Goal: Task Accomplishment & Management: Complete application form

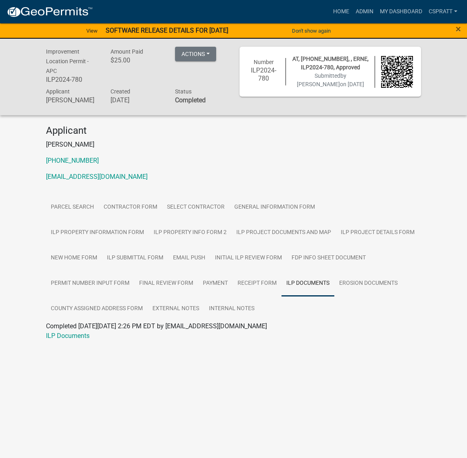
scroll to position [27, 0]
click at [336, 245] on link "ILP Project Documents and Map" at bounding box center [283, 233] width 104 height 26
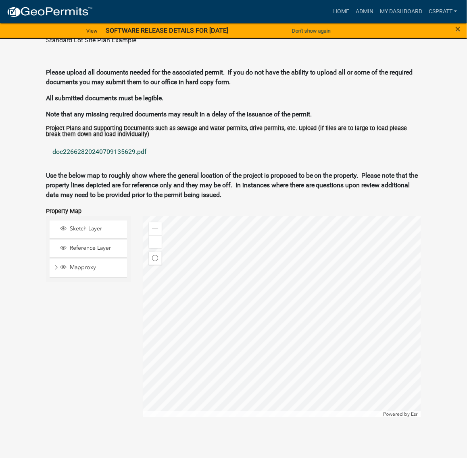
scroll to position [833, 0]
click at [151, 162] on link "doc22662820240709135629.pdf" at bounding box center [233, 151] width 375 height 19
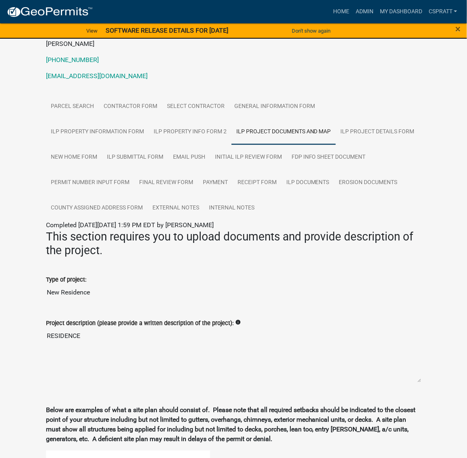
scroll to position [78, 0]
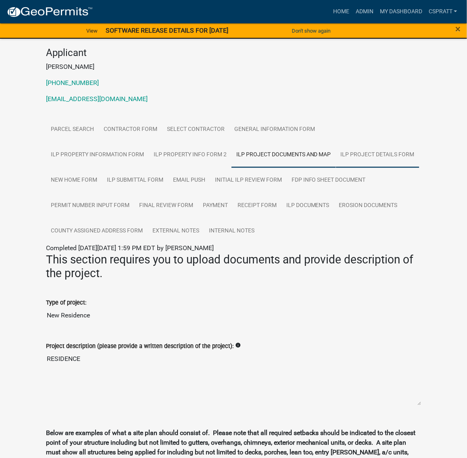
click at [336, 168] on link "ILP Project Details Form" at bounding box center [377, 155] width 83 height 26
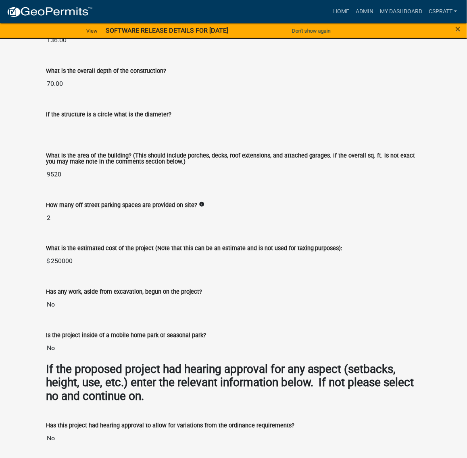
scroll to position [789, 0]
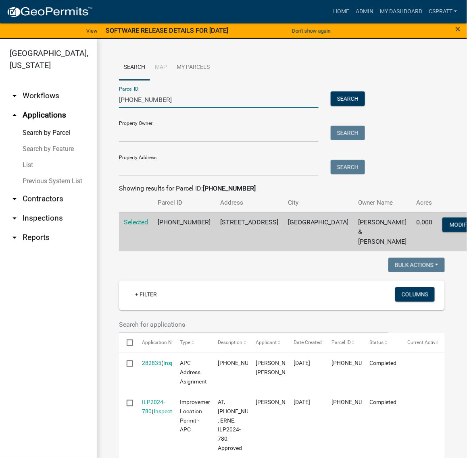
drag, startPoint x: 176, startPoint y: 113, endPoint x: 98, endPoint y: 117, distance: 78.3
click at [98, 117] on div "Search Map My Parcels Parcel ID: 005-077-118 Search Property Owner: Search Prop…" at bounding box center [282, 343] width 370 height 608
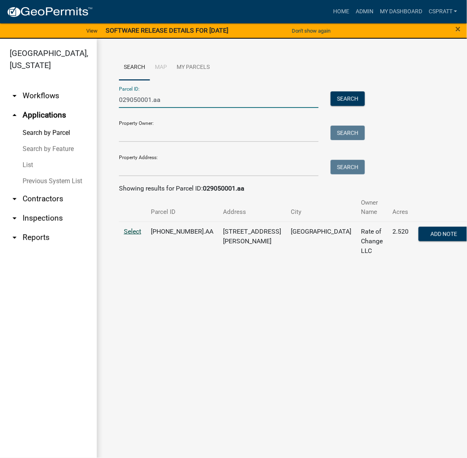
type input "029050001.aa"
click at [139, 235] on span "Select" at bounding box center [132, 232] width 17 height 8
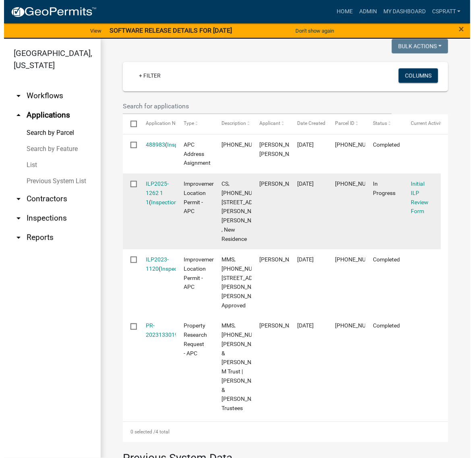
scroll to position [252, 0]
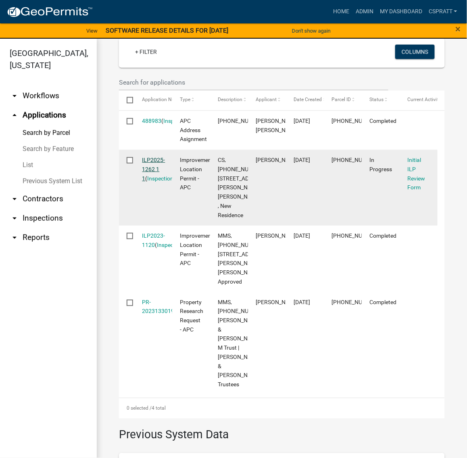
click at [159, 182] on link "ILP2025-1262 1 1" at bounding box center [153, 169] width 23 height 25
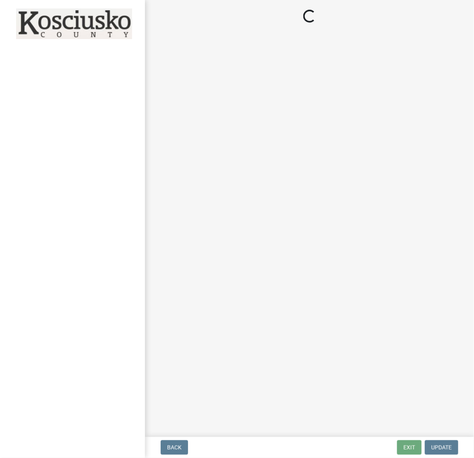
select select "c872cdc8-ca01-49f1-a213-e4b05fa58cd2"
select select "c0fa77dd-9ee0-4144-9979-eb2eebb8c086"
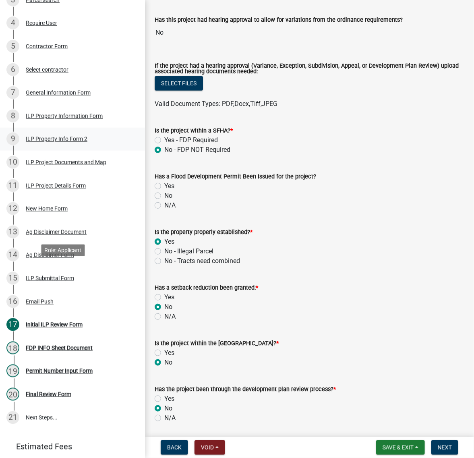
scroll to position [201, 0]
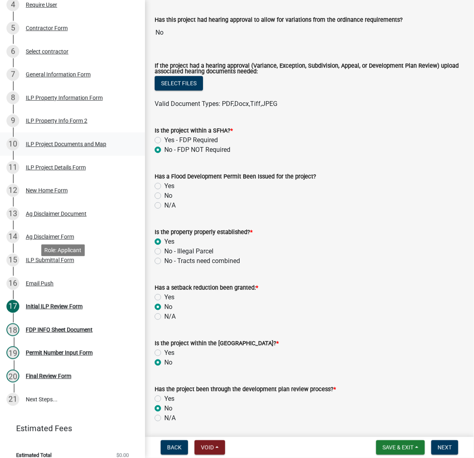
click at [47, 147] on div "ILP Project Documents and Map" at bounding box center [66, 144] width 81 height 6
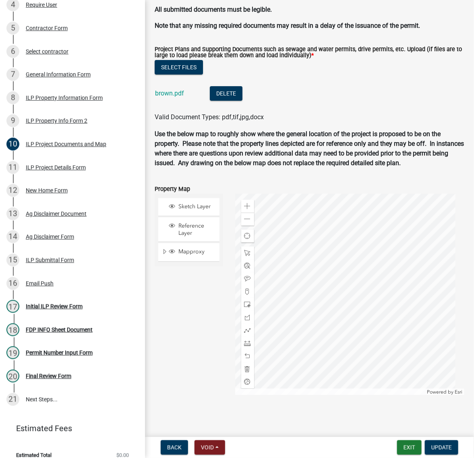
scroll to position [1058, 0]
click at [198, 75] on button "Select files" at bounding box center [179, 67] width 48 height 15
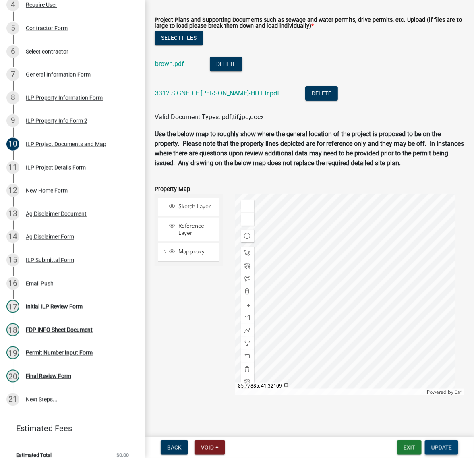
click at [432, 446] on span "Update" at bounding box center [442, 447] width 21 height 6
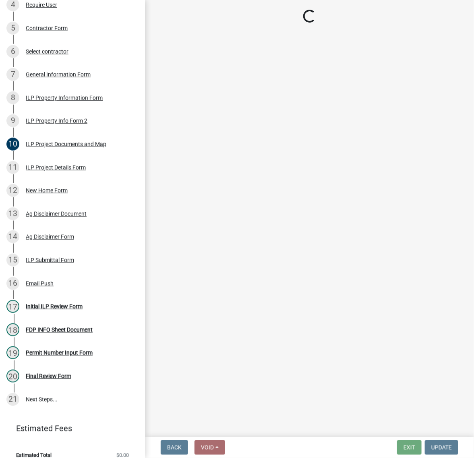
select select "c872cdc8-ca01-49f1-a213-e4b05fa58cd2"
select select "c0fa77dd-9ee0-4144-9979-eb2eebb8c086"
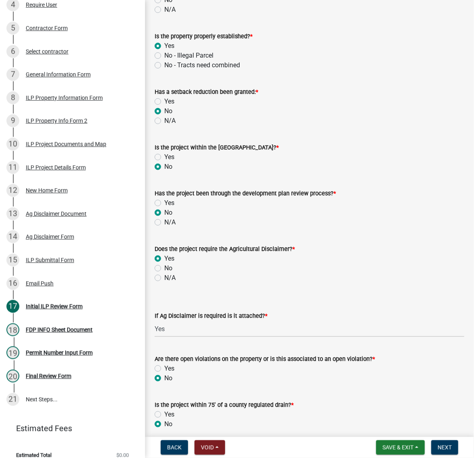
scroll to position [453, 0]
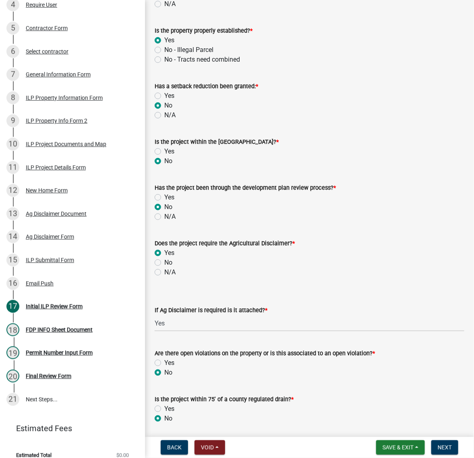
radio input "true"
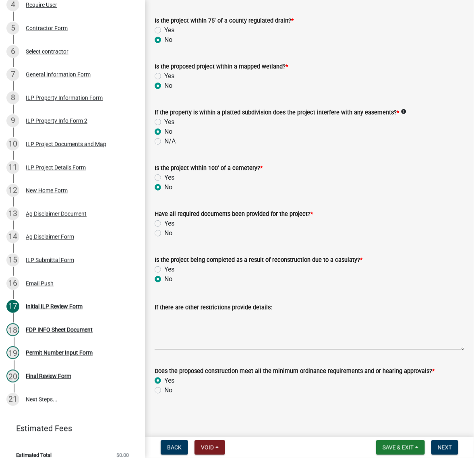
scroll to position [1158, 0]
click at [164, 219] on label "Yes" at bounding box center [169, 224] width 10 height 10
click at [164, 219] on input "Yes" at bounding box center [166, 221] width 5 height 5
radio input "true"
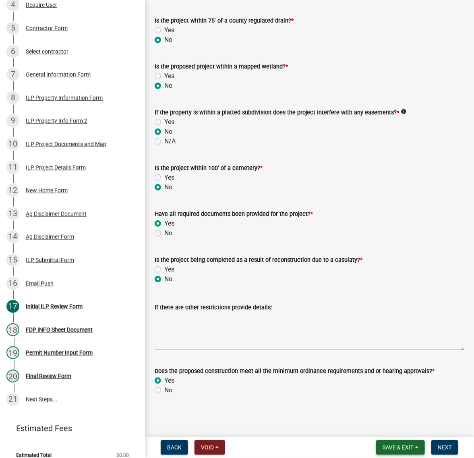
click at [376, 446] on button "Save & Exit" at bounding box center [400, 447] width 49 height 15
click at [361, 395] on button "Save" at bounding box center [393, 403] width 64 height 19
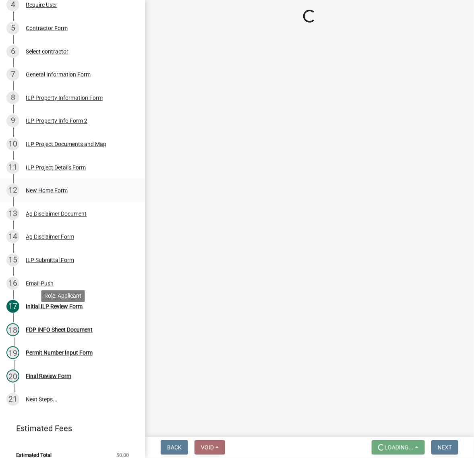
scroll to position [252, 0]
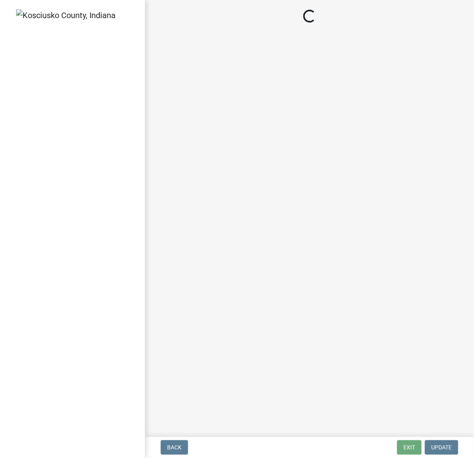
select select "c872cdc8-ca01-49f1-a213-e4b05fa58cd2"
select select "c0fa77dd-9ee0-4144-9979-eb2eebb8c086"
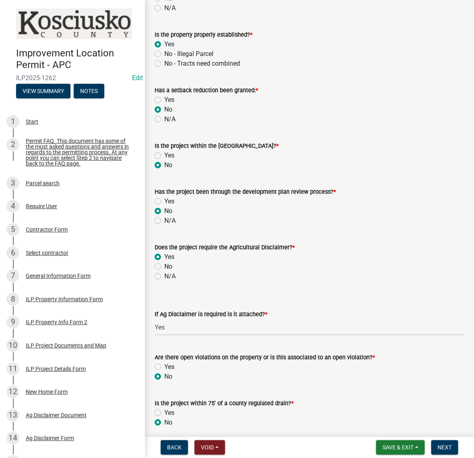
scroll to position [453, 0]
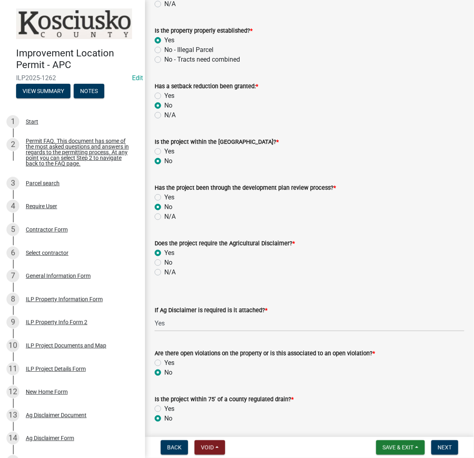
radio input "true"
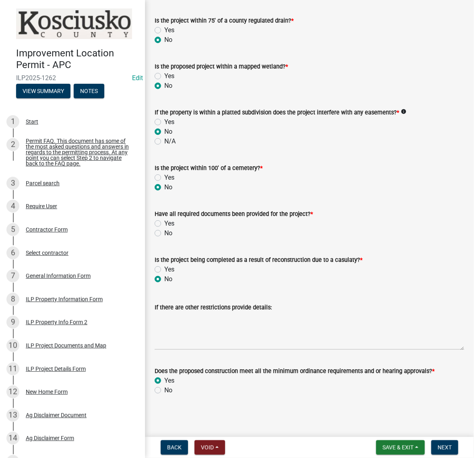
scroll to position [1108, 0]
click at [164, 228] on label "Yes" at bounding box center [169, 224] width 10 height 10
click at [164, 224] on input "Yes" at bounding box center [166, 221] width 5 height 5
radio input "true"
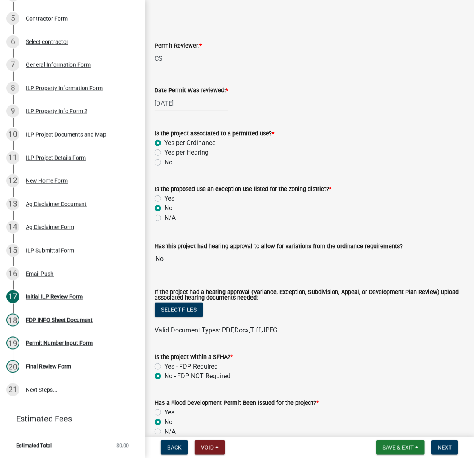
scroll to position [0, 0]
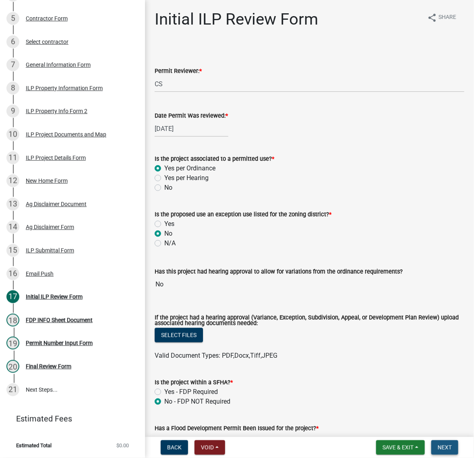
click at [440, 444] on span "Next" at bounding box center [445, 447] width 14 height 6
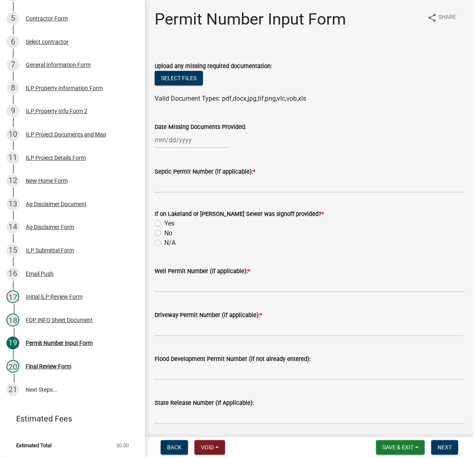
click at [164, 228] on label "Yes" at bounding box center [169, 224] width 10 height 10
click at [164, 224] on input "Yes" at bounding box center [166, 221] width 5 height 5
radio input "true"
click at [174, 293] on input "Well Permit Number (if applicable): *" at bounding box center [310, 284] width 310 height 17
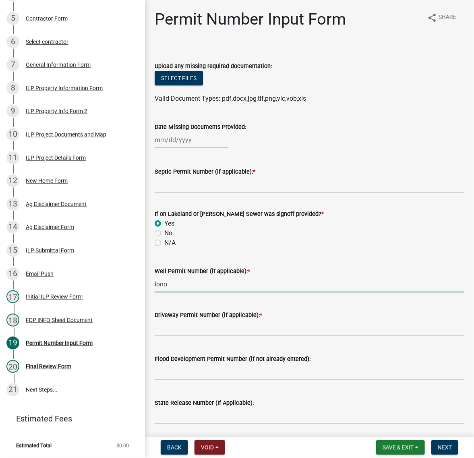
type input "lono"
click at [169, 336] on input "Driveway Permit Number (if applicable): *" at bounding box center [310, 328] width 310 height 17
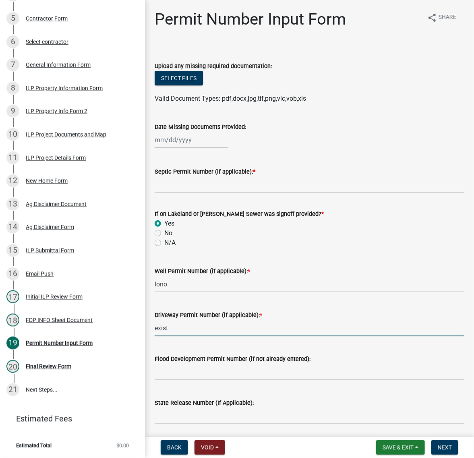
type input "exist"
click at [175, 193] on input "Septic Permit Number (if applicable): *" at bounding box center [310, 184] width 310 height 17
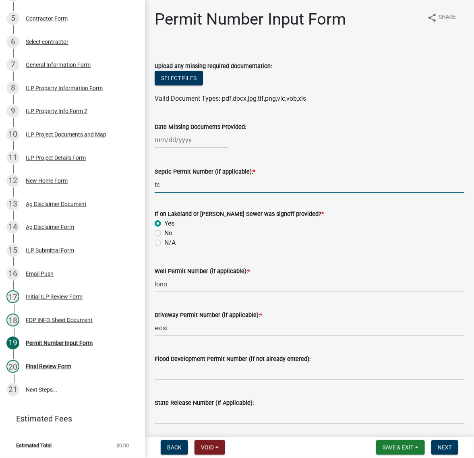
type input "t"
type input "TCRSD"
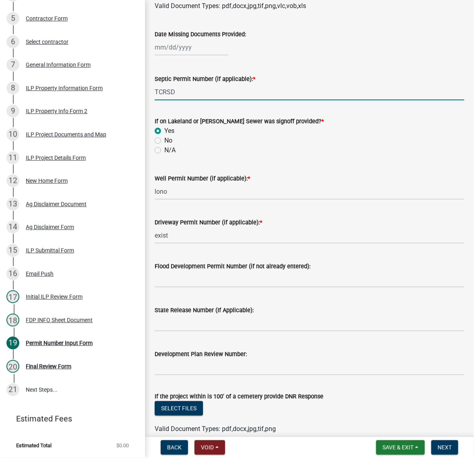
scroll to position [101, 0]
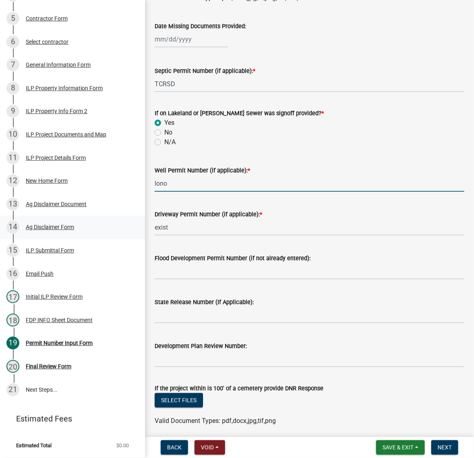
drag, startPoint x: 210, startPoint y: 254, endPoint x: 108, endPoint y: 252, distance: 102.4
click at [108, 252] on div "Improvement Location Permit - APC ILP2025-1262 Edit View Summary Notes 1 Start …" at bounding box center [237, 229] width 474 height 458
type input "LONO"
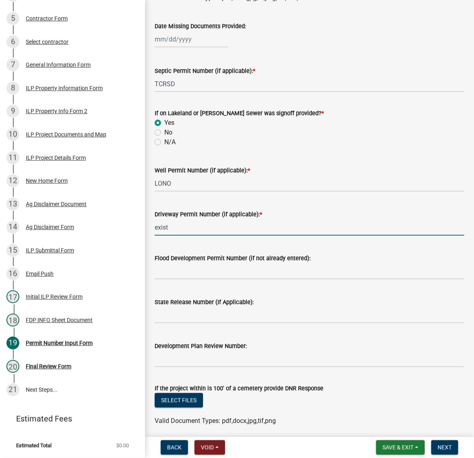
click at [187, 236] on input "exist" at bounding box center [310, 227] width 310 height 17
type input "EXIST"
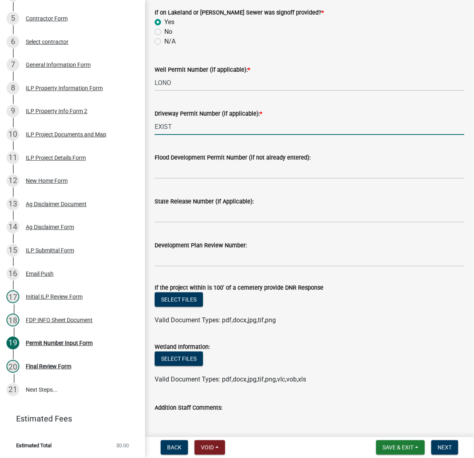
scroll to position [0, 0]
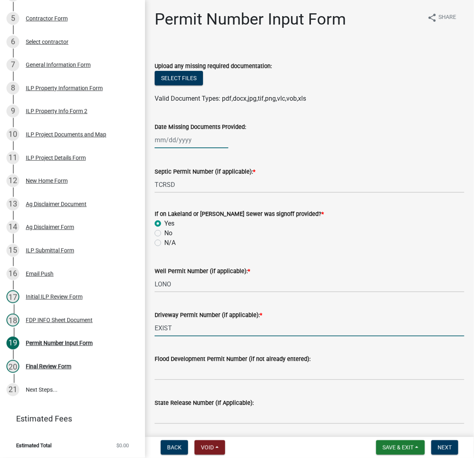
click at [207, 148] on div at bounding box center [192, 140] width 74 height 17
select select "10"
select select "2025"
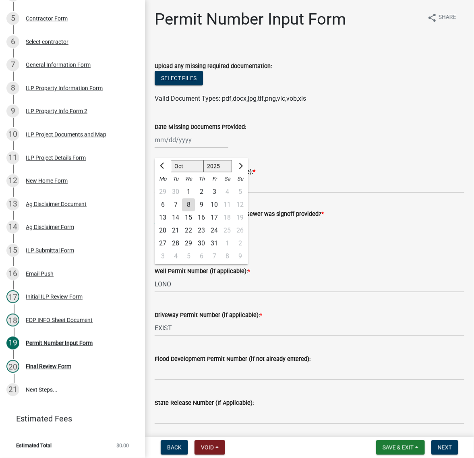
click at [195, 212] on div "8" at bounding box center [188, 205] width 13 height 13
type input "[DATE]"
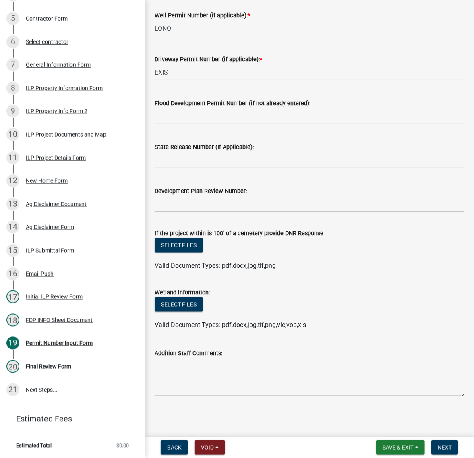
scroll to position [420, 0]
click at [436, 440] on button "Next" at bounding box center [445, 447] width 27 height 15
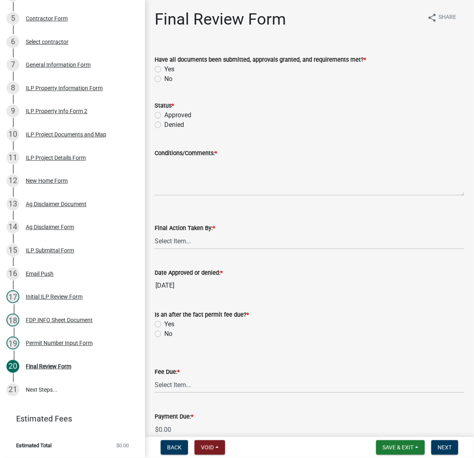
click at [164, 74] on label "Yes" at bounding box center [169, 69] width 10 height 10
click at [164, 70] on input "Yes" at bounding box center [166, 66] width 5 height 5
radio input "true"
click at [164, 120] on label "Approved" at bounding box center [177, 115] width 27 height 10
click at [164, 116] on input "Approved" at bounding box center [166, 112] width 5 height 5
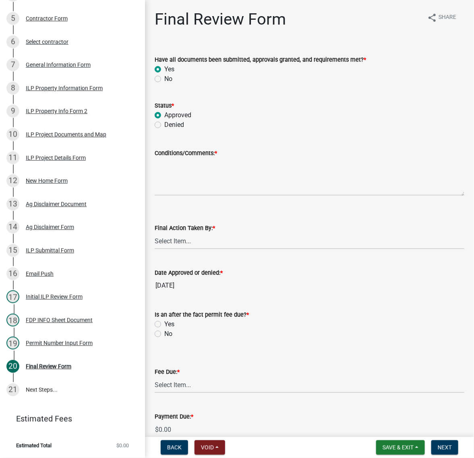
radio input "true"
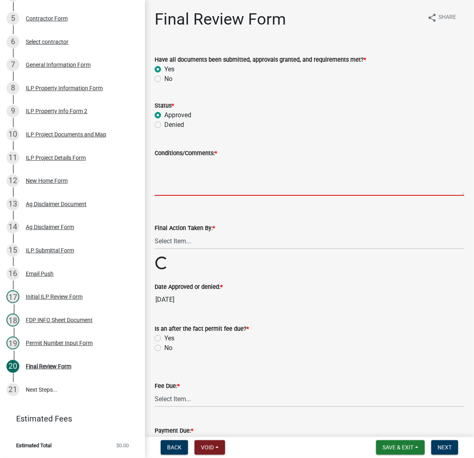
click at [170, 196] on textarea "Conditions/Comments: *" at bounding box center [310, 177] width 310 height 38
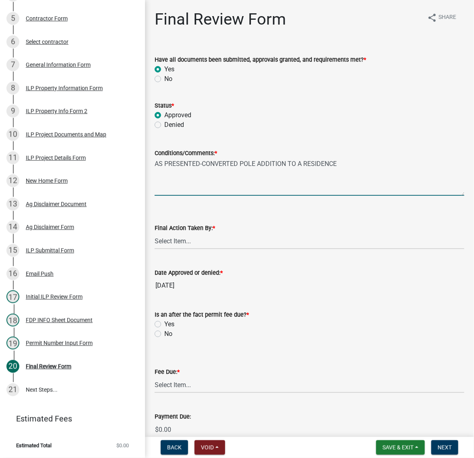
type textarea "AS PRESENTED-CONVERTED POLE ADDITION TO A RESIDENCE"
click at [205, 249] on select "Select Item... MMS LT AT CS Vacant Vacant" at bounding box center [310, 241] width 310 height 17
click at [157, 249] on select "Select Item... MMS LT AT CS Vacant Vacant" at bounding box center [310, 241] width 310 height 17
select select "c872cdc8-ca01-49f1-a213-e4b05fa58cd2"
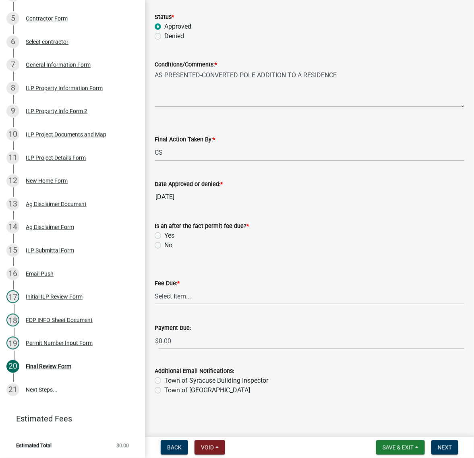
scroll to position [151, 0]
click at [164, 241] on label "Yes" at bounding box center [169, 236] width 10 height 10
click at [164, 236] on input "Yes" at bounding box center [166, 233] width 5 height 5
radio input "true"
click at [176, 305] on select "Select Item... N/A $10.00 $25.00 $125.00 $250 $500 $500 + $10.00 for every 10 s…" at bounding box center [310, 296] width 310 height 17
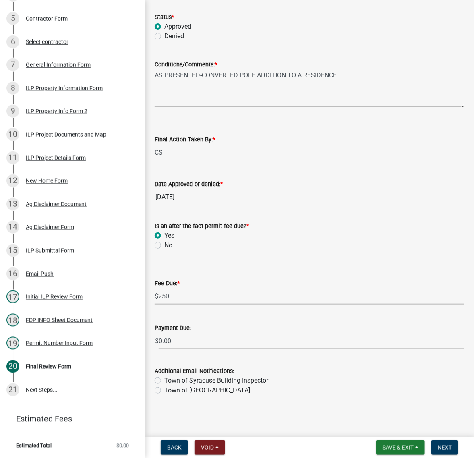
click at [157, 305] on select "Select Item... N/A $10.00 $25.00 $125.00 $250 $500 $500 + $10.00 for every 10 s…" at bounding box center [310, 296] width 310 height 17
select select "99c2e196-2f52-4015-9dd1-b58ba083d950"
click at [397, 69] on textarea "AS PRESENTED-CONVERTED POLE ADDITION TO A RESIDENCE" at bounding box center [310, 88] width 310 height 38
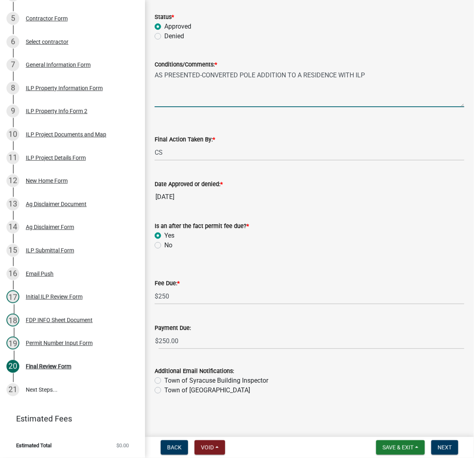
click at [284, 69] on textarea "AS PRESENTED-CONVERTED POLE ADDITION TO A RESIDENCE WITH ILP" at bounding box center [310, 88] width 310 height 38
click at [428, 69] on textarea "AS PRESENTED-CONVERTED POLE BARN ADDITION TO A RESIDENCE WITH ILP" at bounding box center [310, 88] width 310 height 38
type textarea "AS PRESENTED-CONVERTED POLE BARN ADDITION TO A RESIDENCE WITHOUT ILP"
click at [439, 446] on span "Next" at bounding box center [445, 447] width 14 height 6
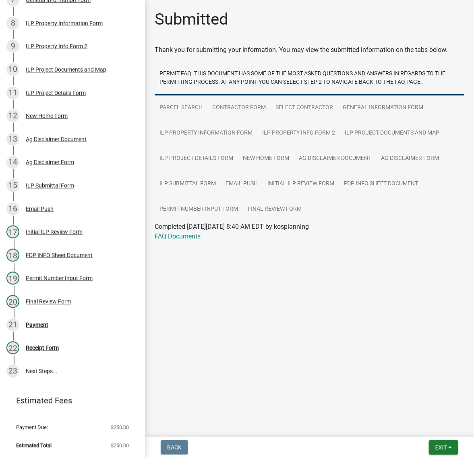
scroll to position [411, 0]
click at [438, 446] on span "Exit" at bounding box center [442, 447] width 12 height 6
click at [424, 417] on button "Save & Exit" at bounding box center [426, 422] width 64 height 19
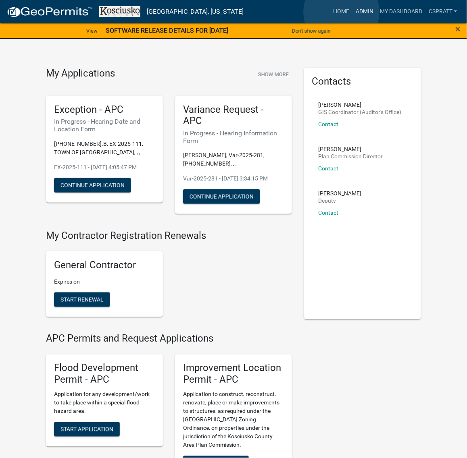
click at [352, 12] on link "Admin" at bounding box center [364, 11] width 24 height 15
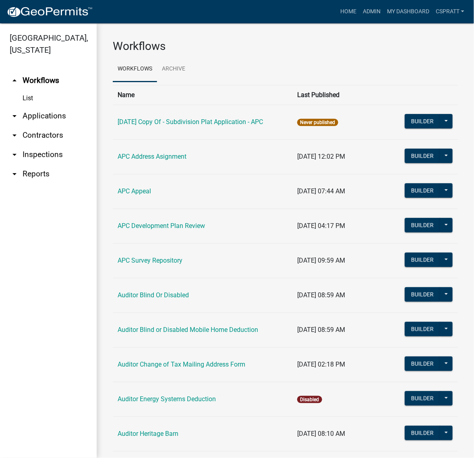
click at [56, 126] on link "arrow_drop_down Applications" at bounding box center [48, 115] width 97 height 19
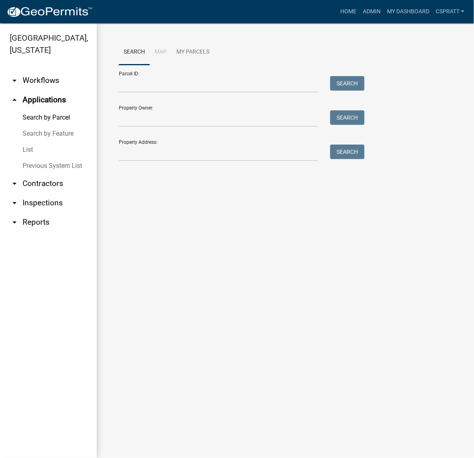
click at [31, 158] on link "List" at bounding box center [48, 150] width 97 height 16
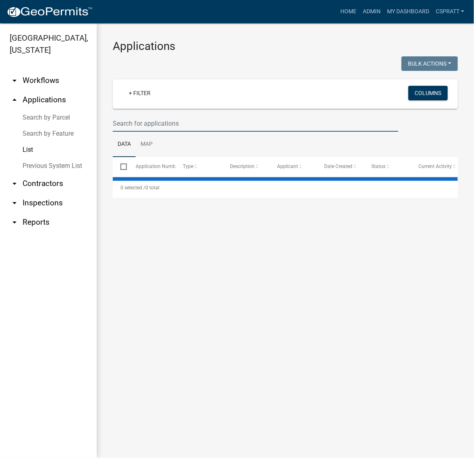
click at [121, 132] on input "text" at bounding box center [256, 123] width 286 height 17
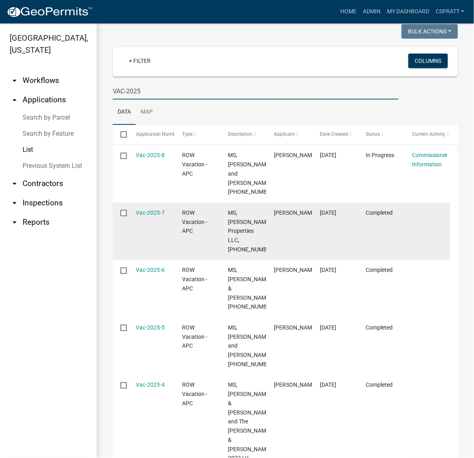
scroll to position [50, 0]
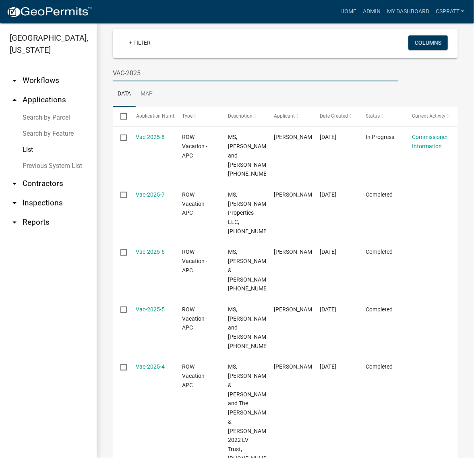
type input "VAC-2025"
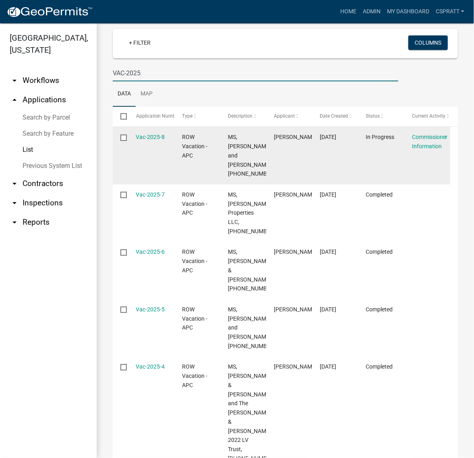
scroll to position [101, 0]
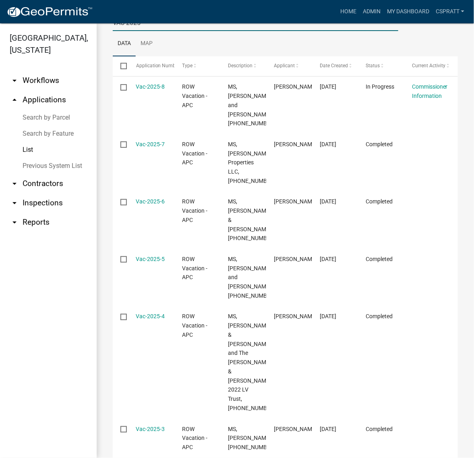
click at [49, 126] on link "Search by Parcel" at bounding box center [48, 118] width 97 height 16
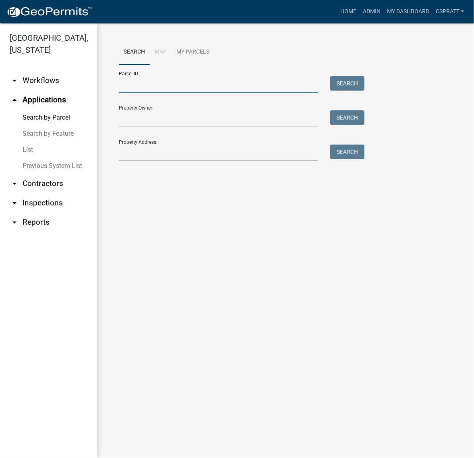
click at [127, 93] on input "Parcel ID:" at bounding box center [218, 84] width 199 height 17
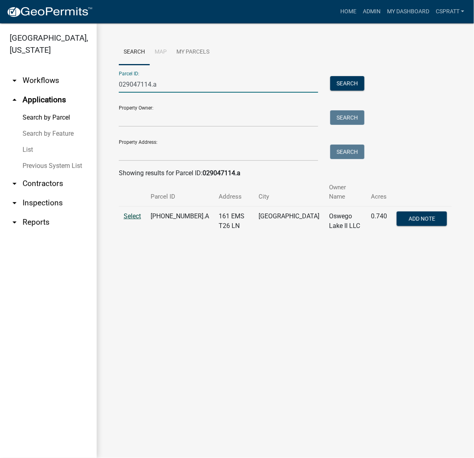
type input "029047114.a"
click at [141, 220] on span "Select" at bounding box center [132, 216] width 17 height 8
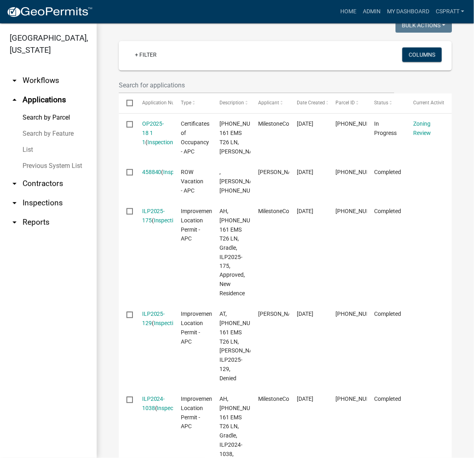
scroll to position [252, 0]
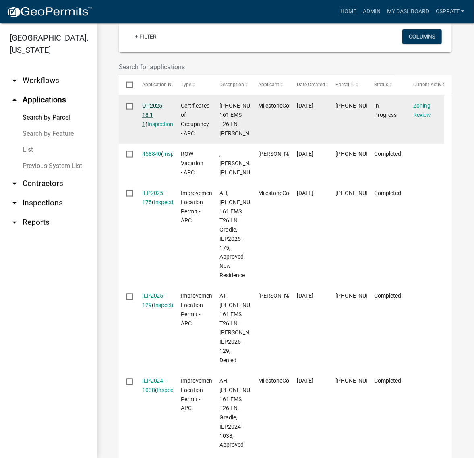
click at [156, 127] on link "OP2025-18 1 1" at bounding box center [153, 114] width 22 height 25
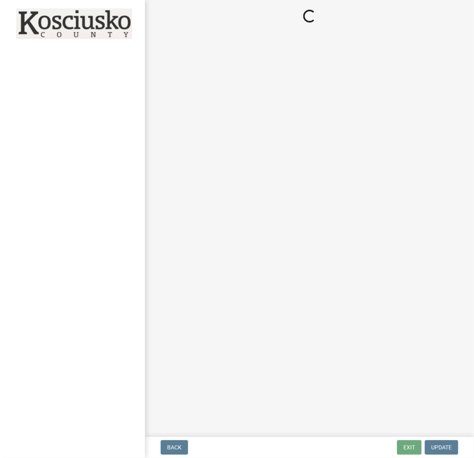
select select "d19ac690-2afa-4527-8c7e-63b145680b18"
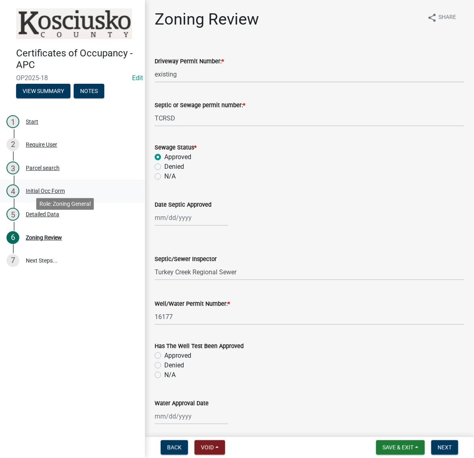
click at [65, 194] on div "Initial Occ Form" at bounding box center [45, 191] width 39 height 6
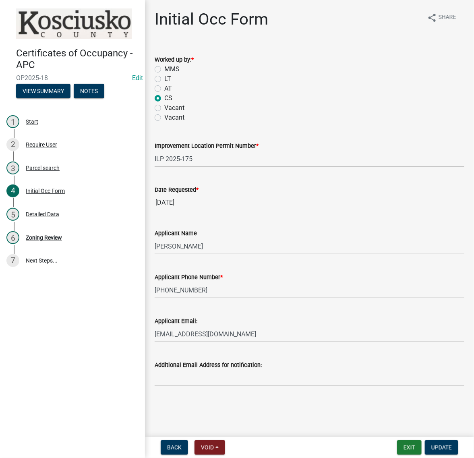
scroll to position [89, 0]
click at [59, 217] on div "Detailed Data" at bounding box center [42, 215] width 33 height 6
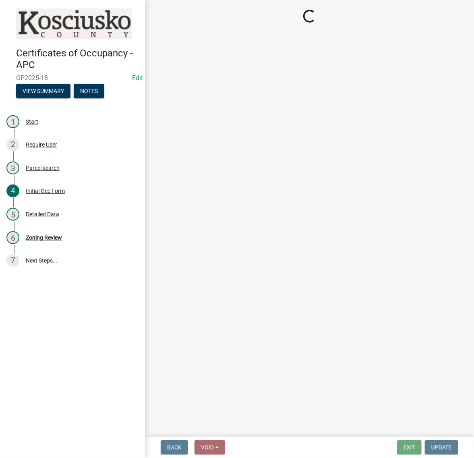
select select "1146270b-2111-4e23-bf7f-74ce85cf7041"
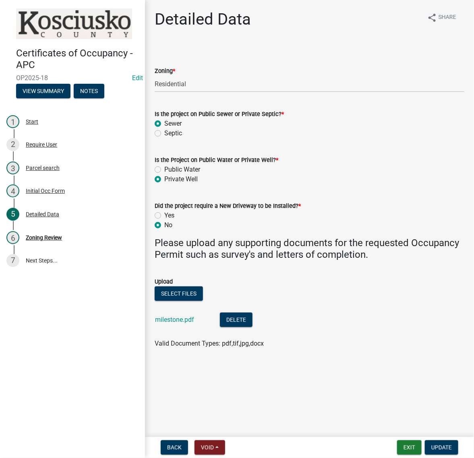
scroll to position [58, 0]
click at [62, 241] on div "Zoning Review" at bounding box center [44, 238] width 36 height 6
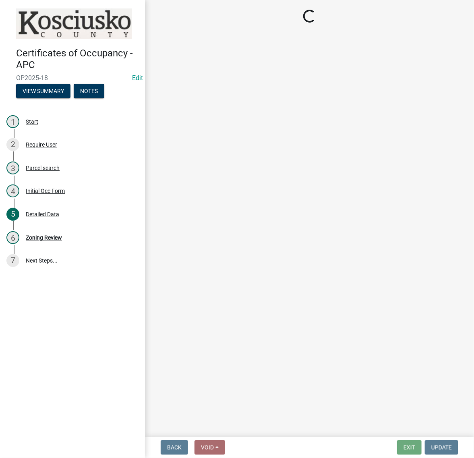
select select "d19ac690-2afa-4527-8c7e-63b145680b18"
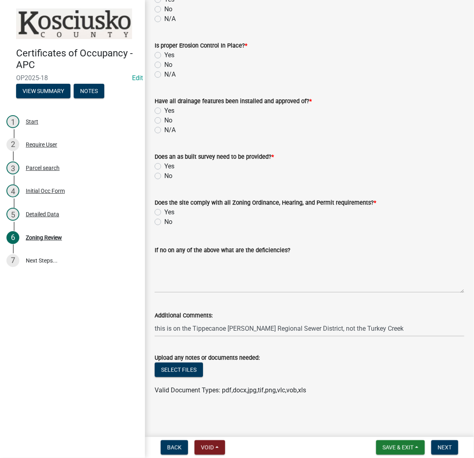
scroll to position [1067, 0]
click at [49, 217] on div "Detailed Data" at bounding box center [42, 215] width 33 height 6
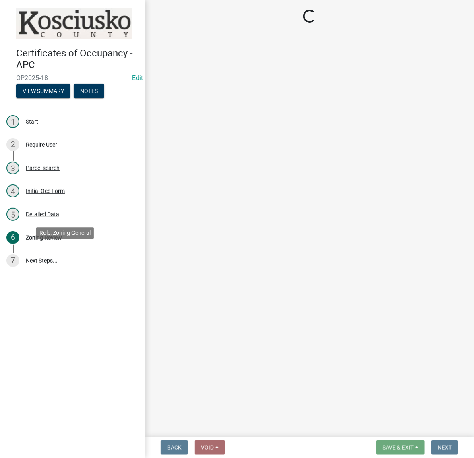
select select "1146270b-2111-4e23-bf7f-74ce85cf7041"
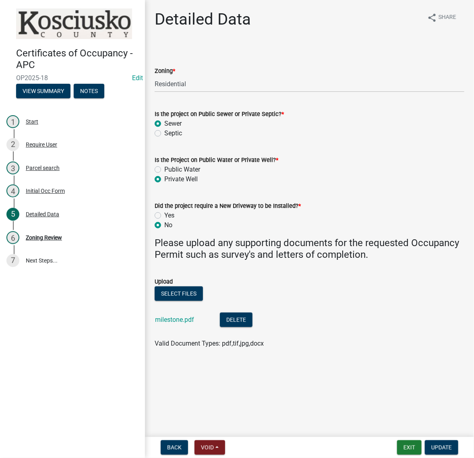
scroll to position [58, 0]
click at [194, 324] on link "milestone.pdf" at bounding box center [174, 320] width 39 height 8
click at [55, 171] on div "Parcel search" at bounding box center [43, 168] width 34 height 6
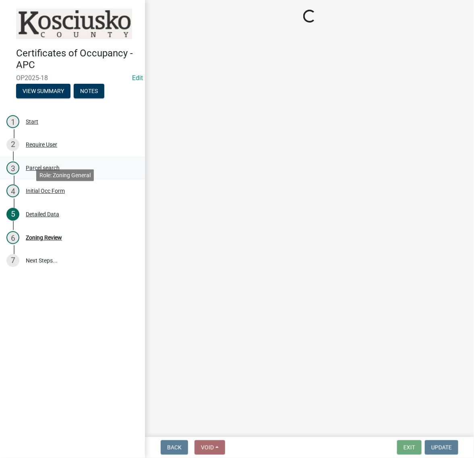
scroll to position [0, 0]
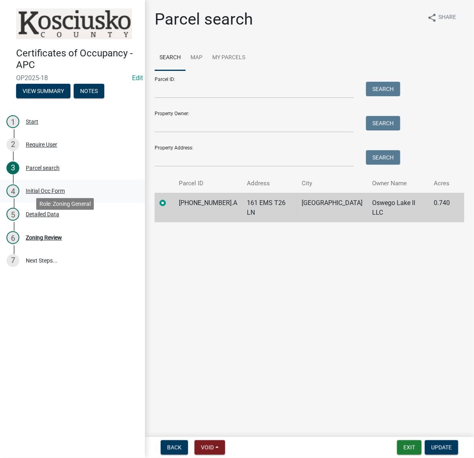
click at [53, 194] on div "Initial Occ Form" at bounding box center [45, 191] width 39 height 6
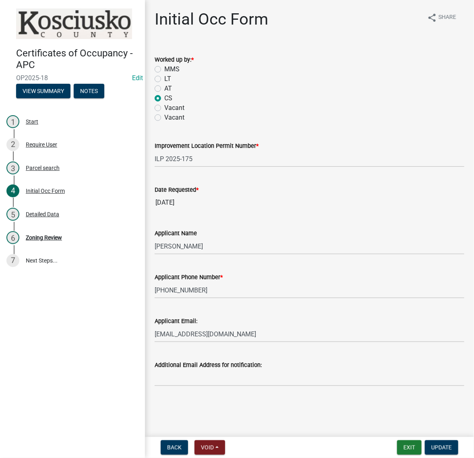
scroll to position [89, 0]
click at [59, 217] on div "Detailed Data" at bounding box center [42, 215] width 33 height 6
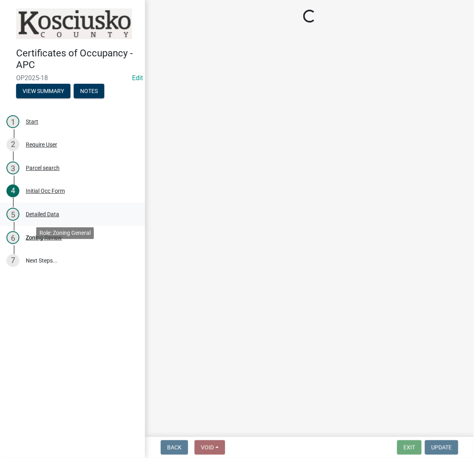
select select "1146270b-2111-4e23-bf7f-74ce85cf7041"
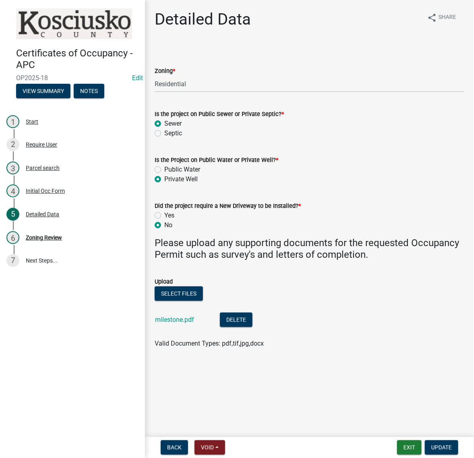
scroll to position [58, 0]
click at [63, 244] on div "6 Zoning Review" at bounding box center [69, 237] width 126 height 13
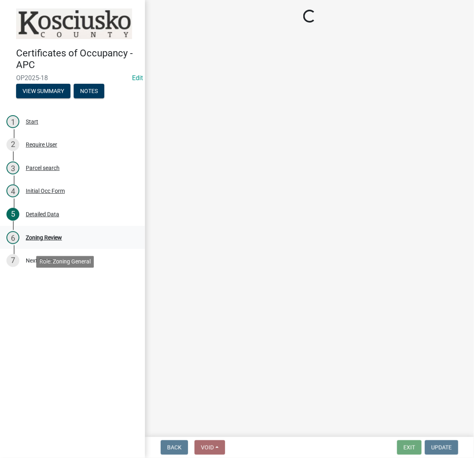
select select "d19ac690-2afa-4527-8c7e-63b145680b18"
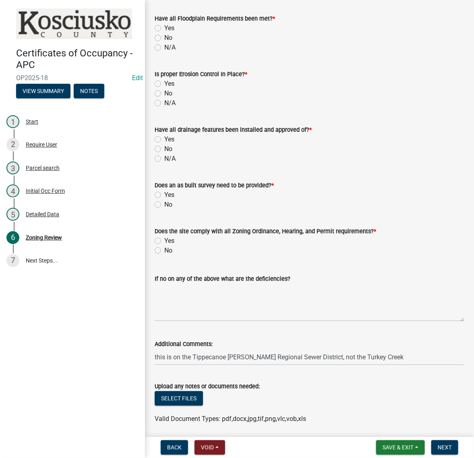
scroll to position [755, 0]
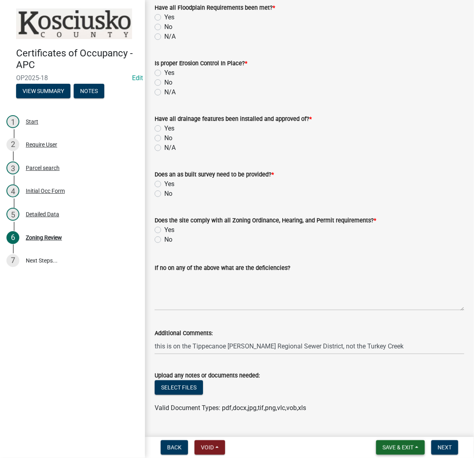
click at [382, 440] on button "Save & Exit" at bounding box center [400, 447] width 49 height 15
click at [373, 423] on button "Save & Exit" at bounding box center [393, 422] width 64 height 19
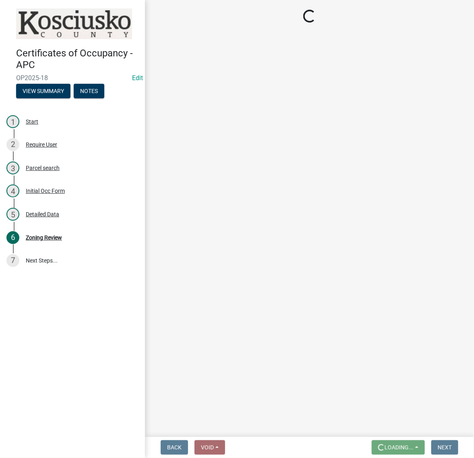
scroll to position [0, 0]
